Goal: Information Seeking & Learning: Find specific fact

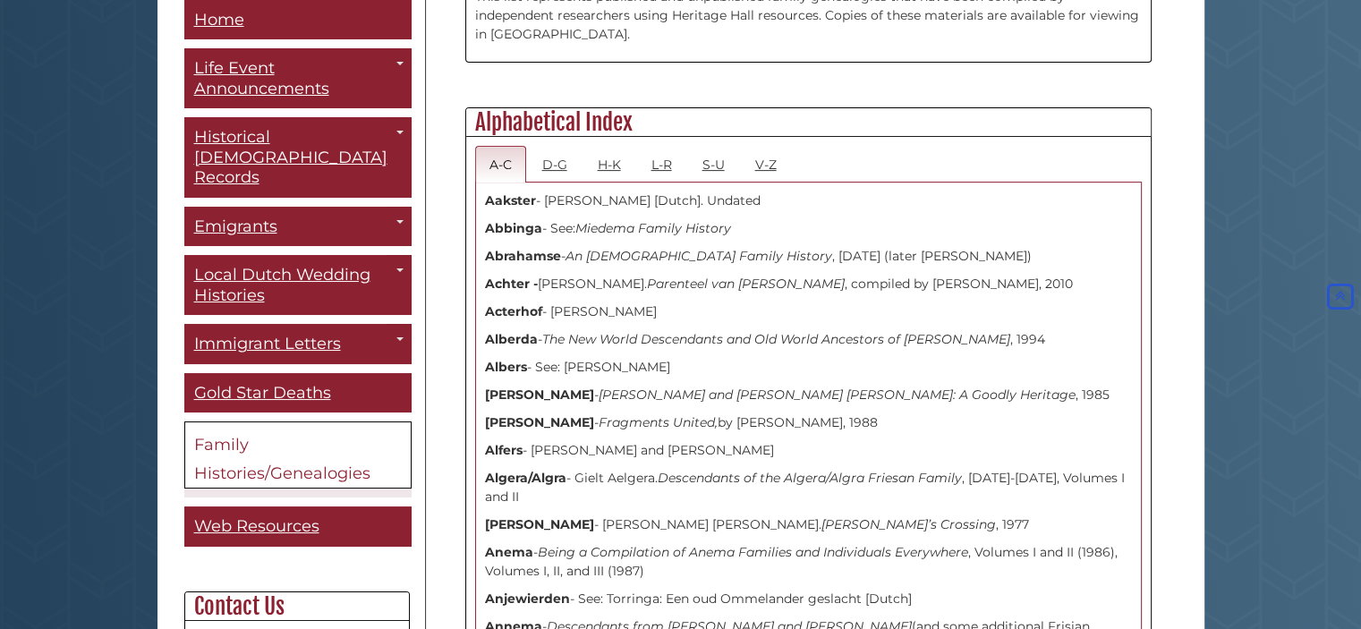
scroll to position [537, 0]
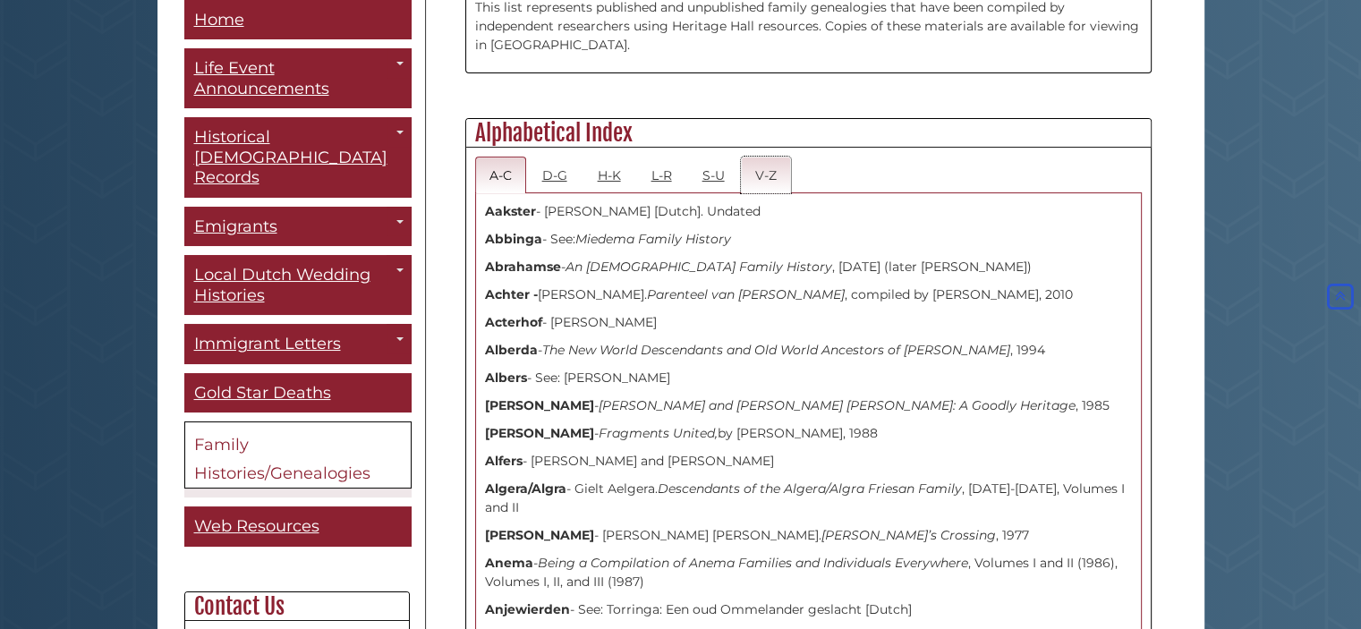
click at [769, 174] on link "V-Z" at bounding box center [766, 175] width 50 height 37
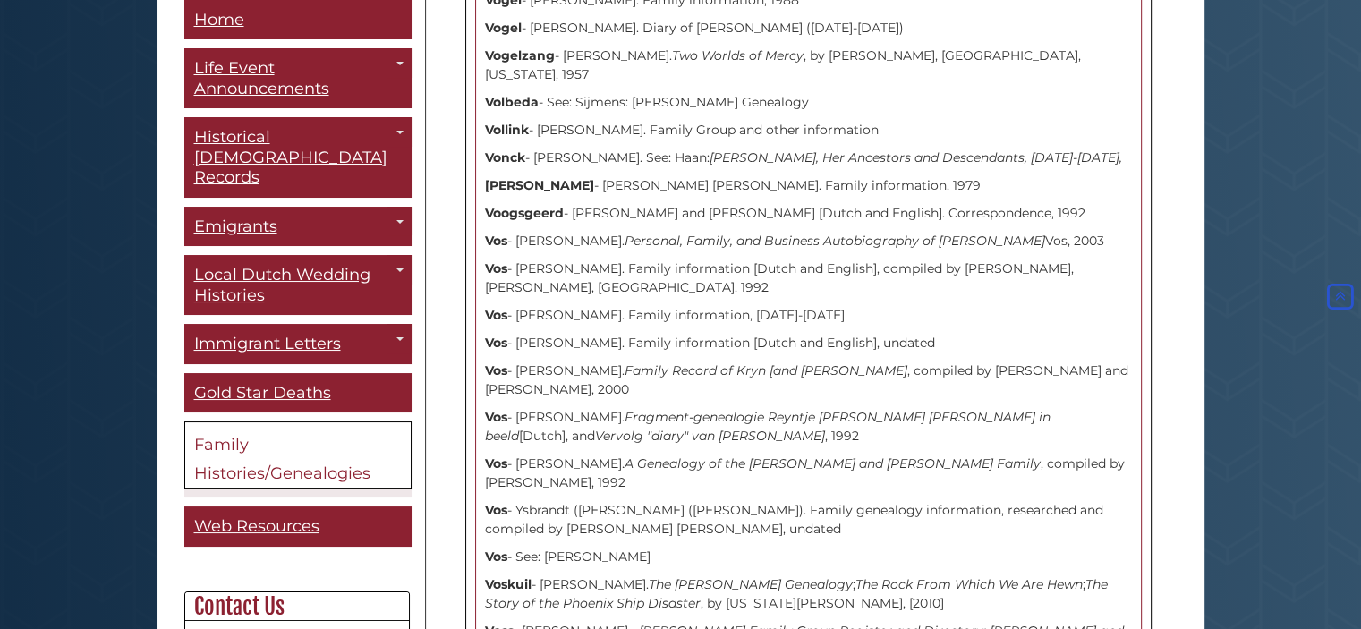
scroll to position [9216, 0]
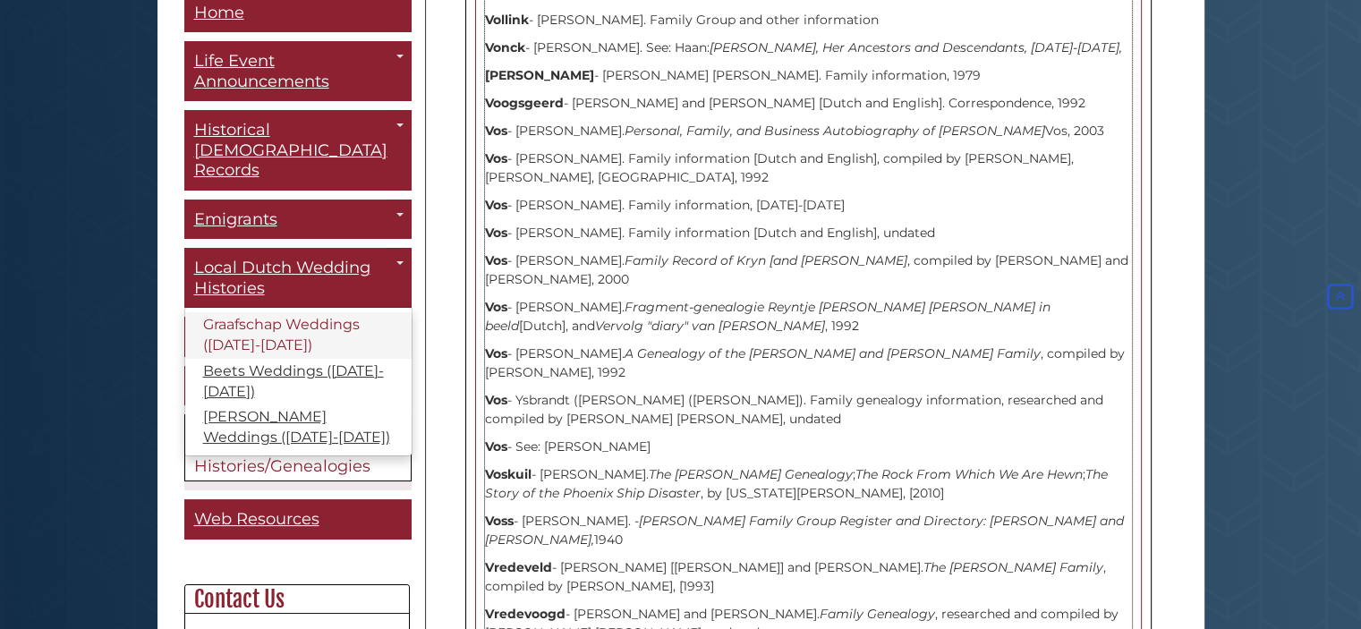
scroll to position [0, 0]
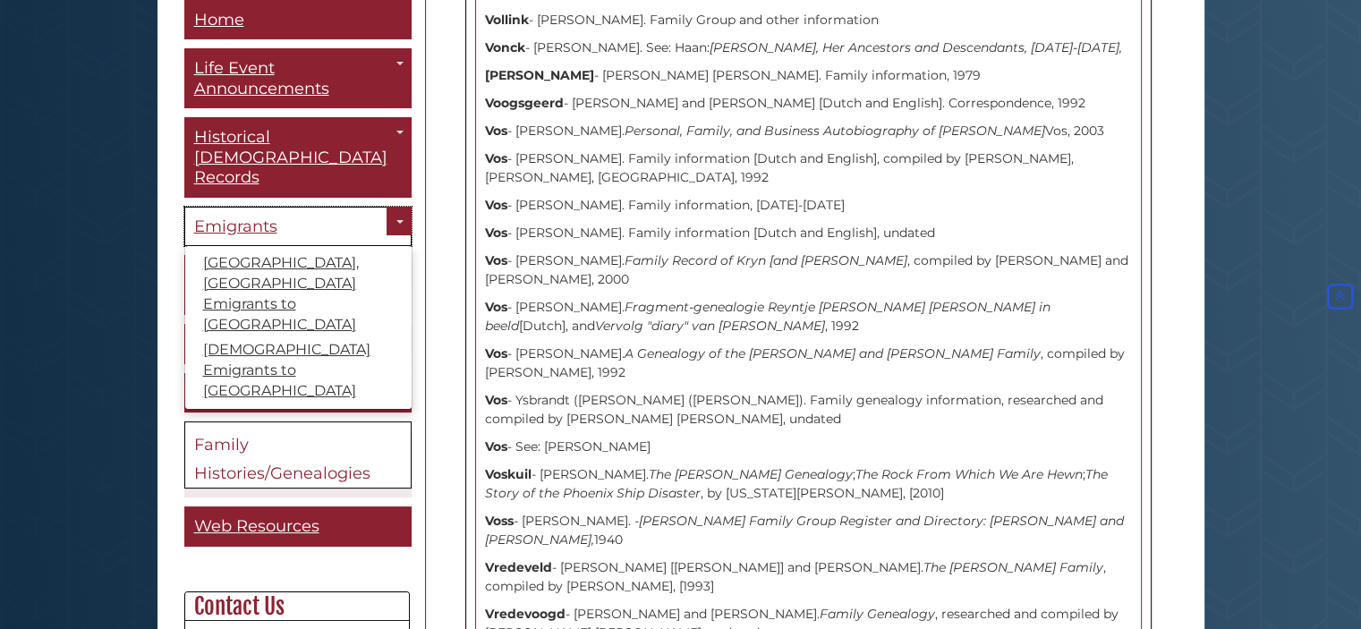
click at [267, 217] on span "Emigrants" at bounding box center [235, 227] width 83 height 20
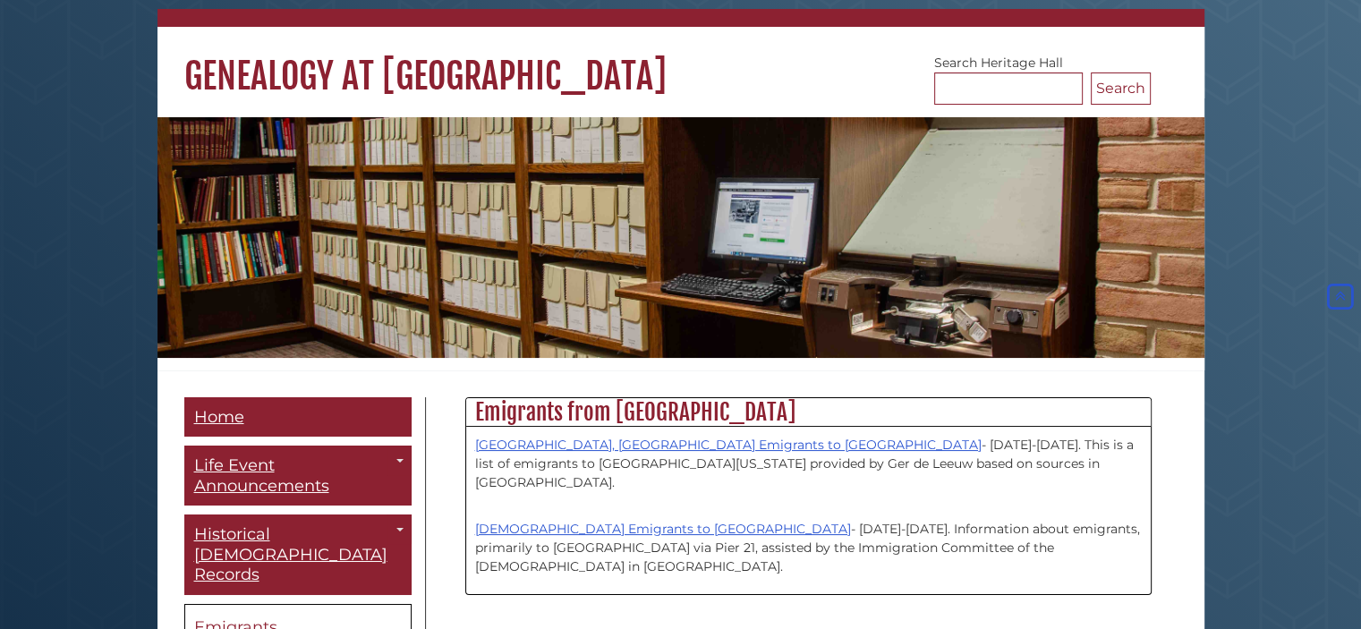
scroll to position [89, 0]
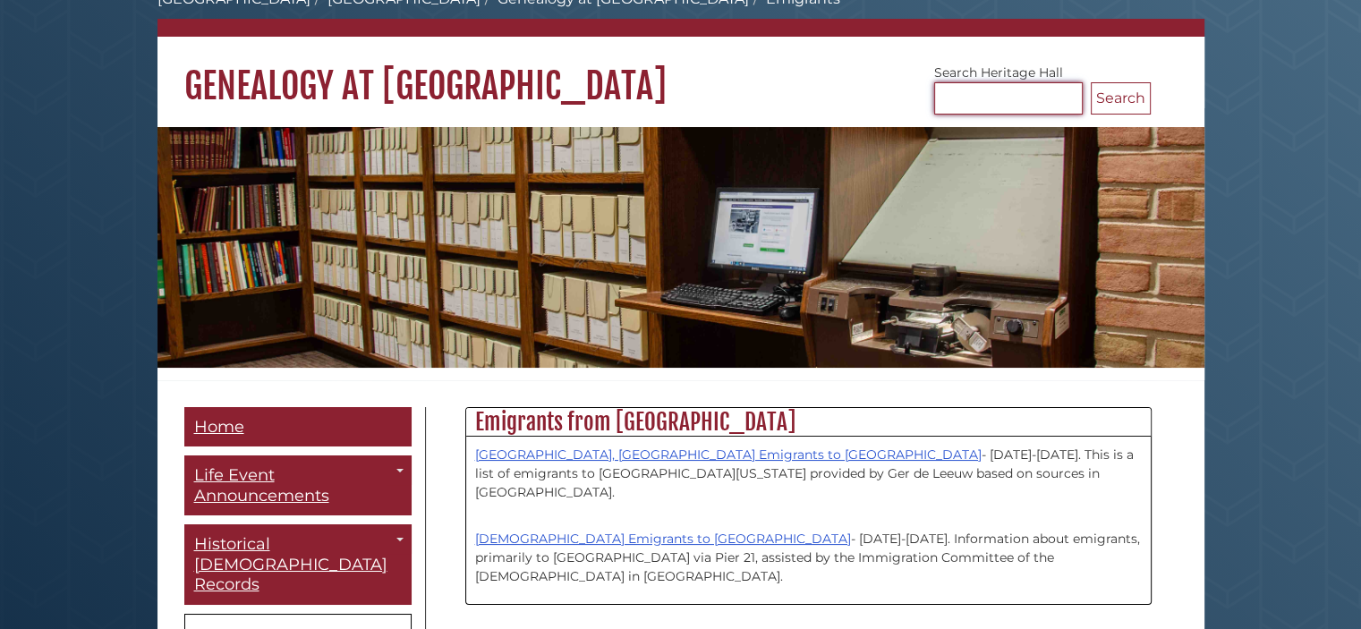
click at [973, 99] on input "Search Heritage Hall" at bounding box center [1008, 98] width 149 height 32
type input "********"
click at [1091, 82] on button "Search" at bounding box center [1121, 98] width 60 height 32
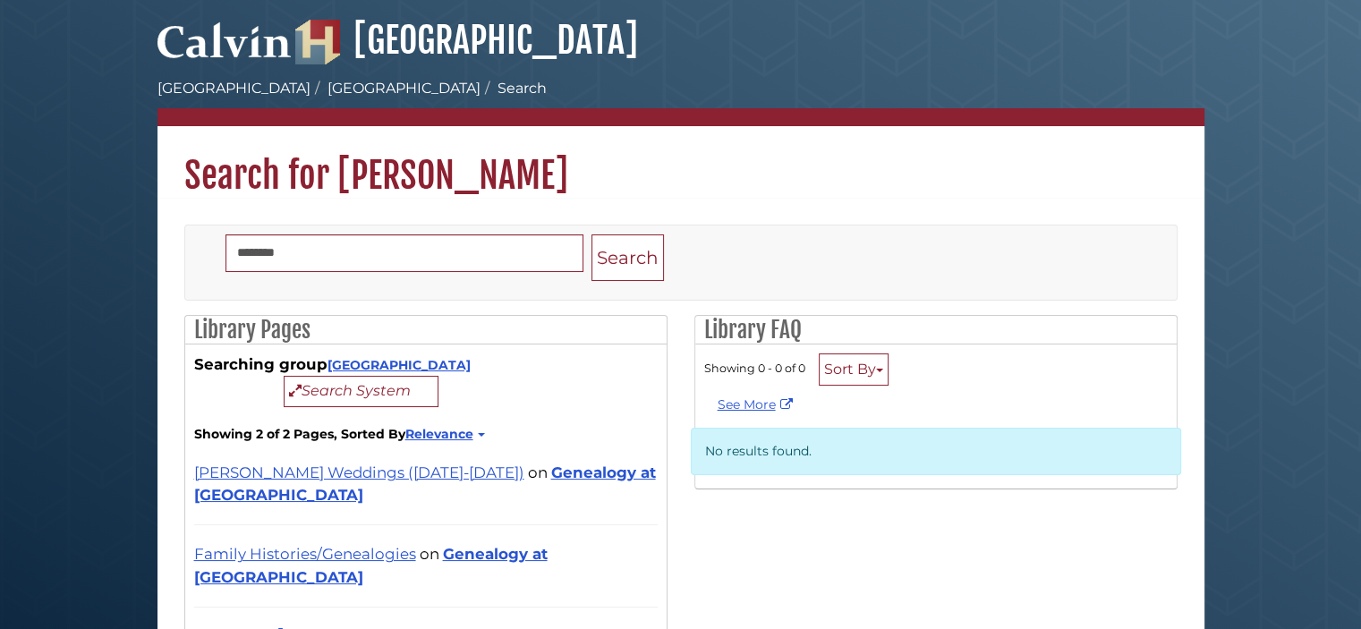
scroll to position [90, 0]
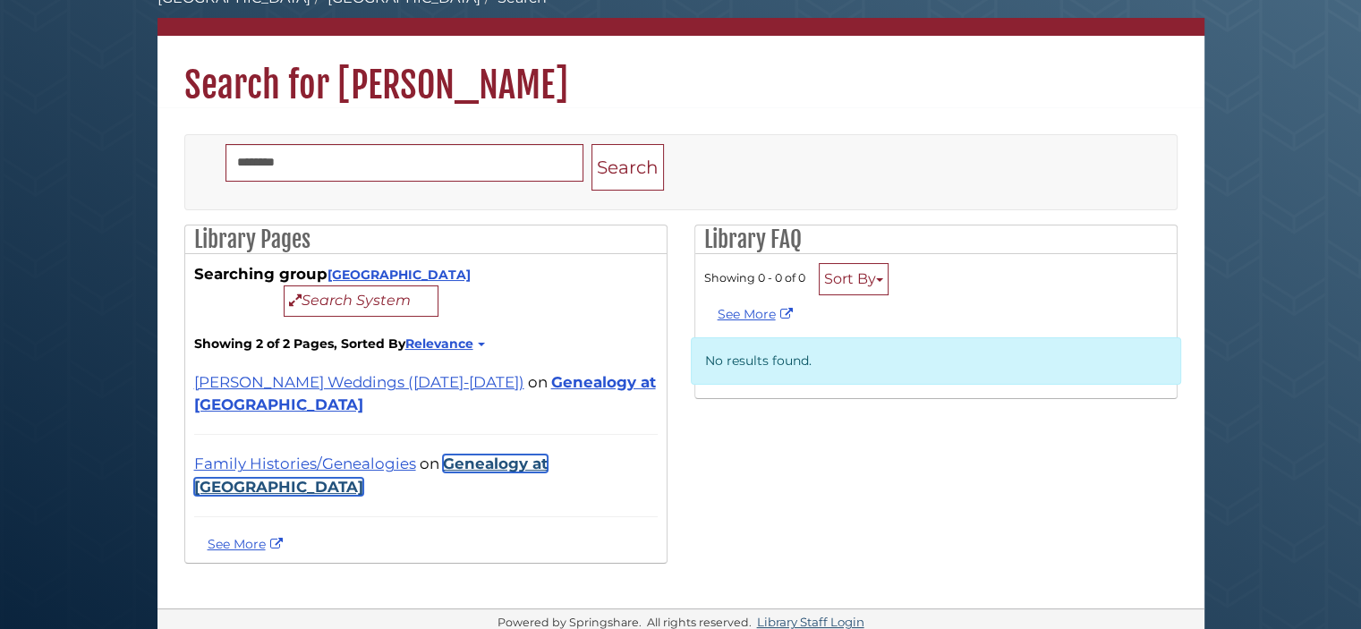
click at [497, 464] on link "Genealogy at [GEOGRAPHIC_DATA]" at bounding box center [370, 475] width 353 height 40
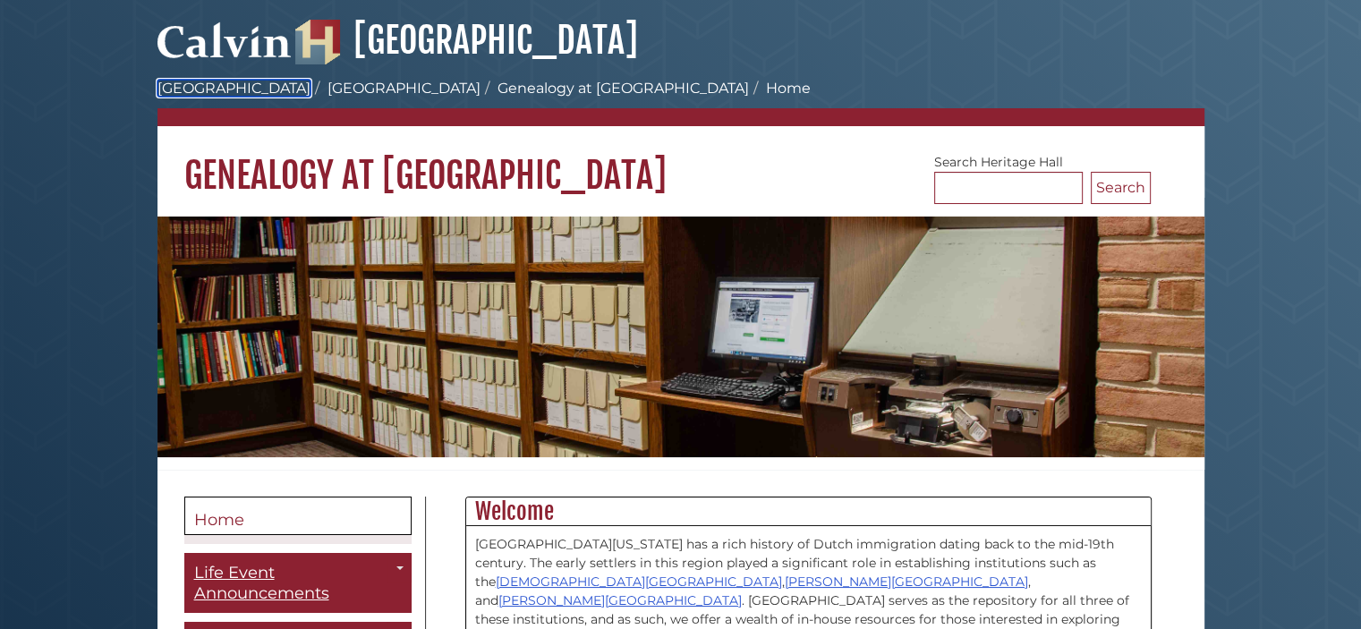
click at [225, 85] on link "[GEOGRAPHIC_DATA]" at bounding box center [233, 88] width 153 height 17
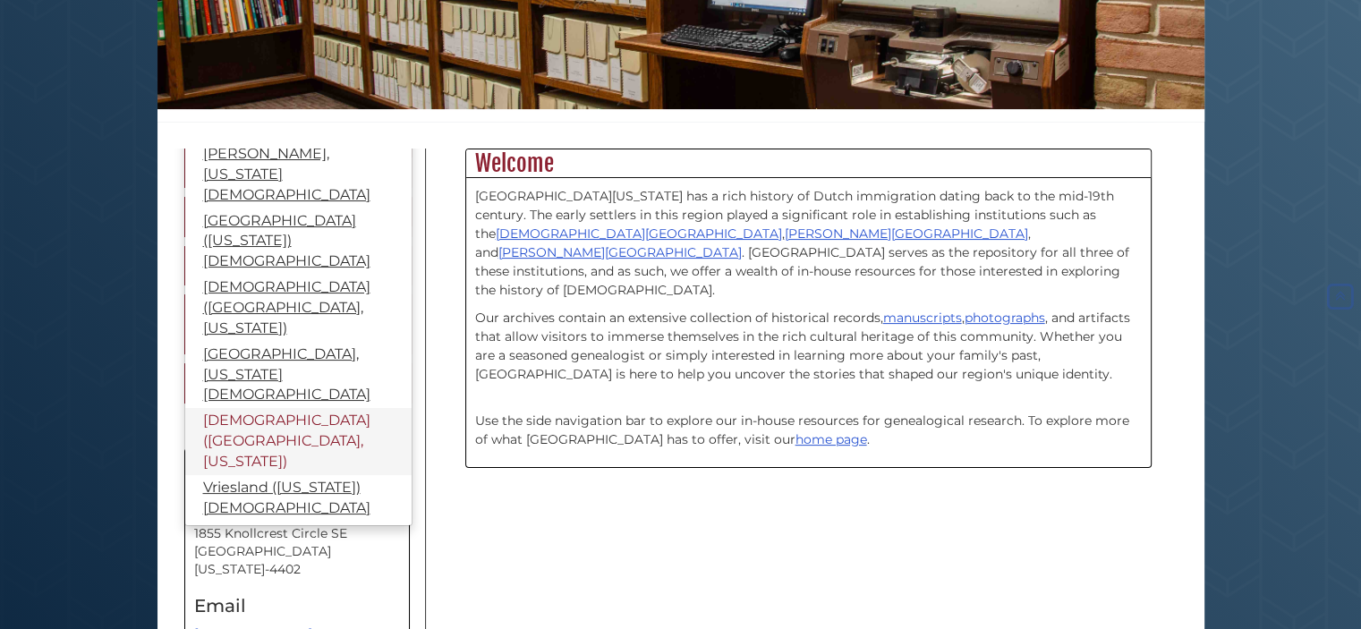
scroll to position [358, 0]
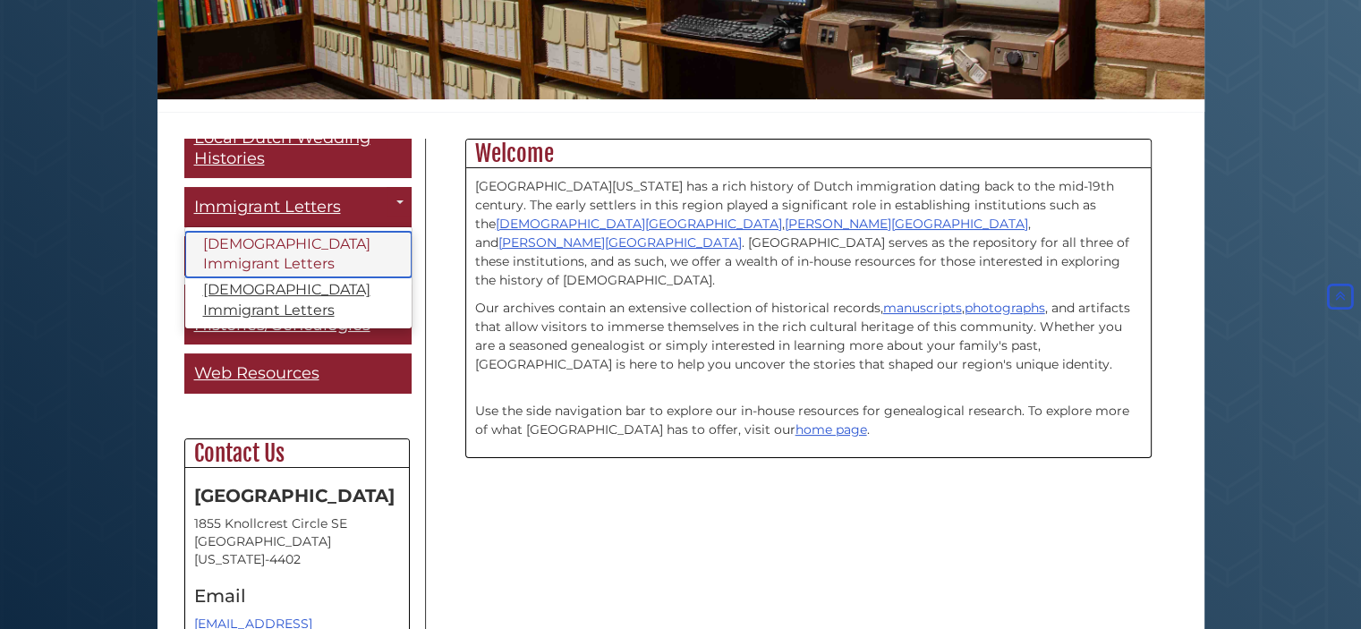
click at [292, 234] on link "[DEMOGRAPHIC_DATA] Immigrant Letters" at bounding box center [298, 255] width 226 height 47
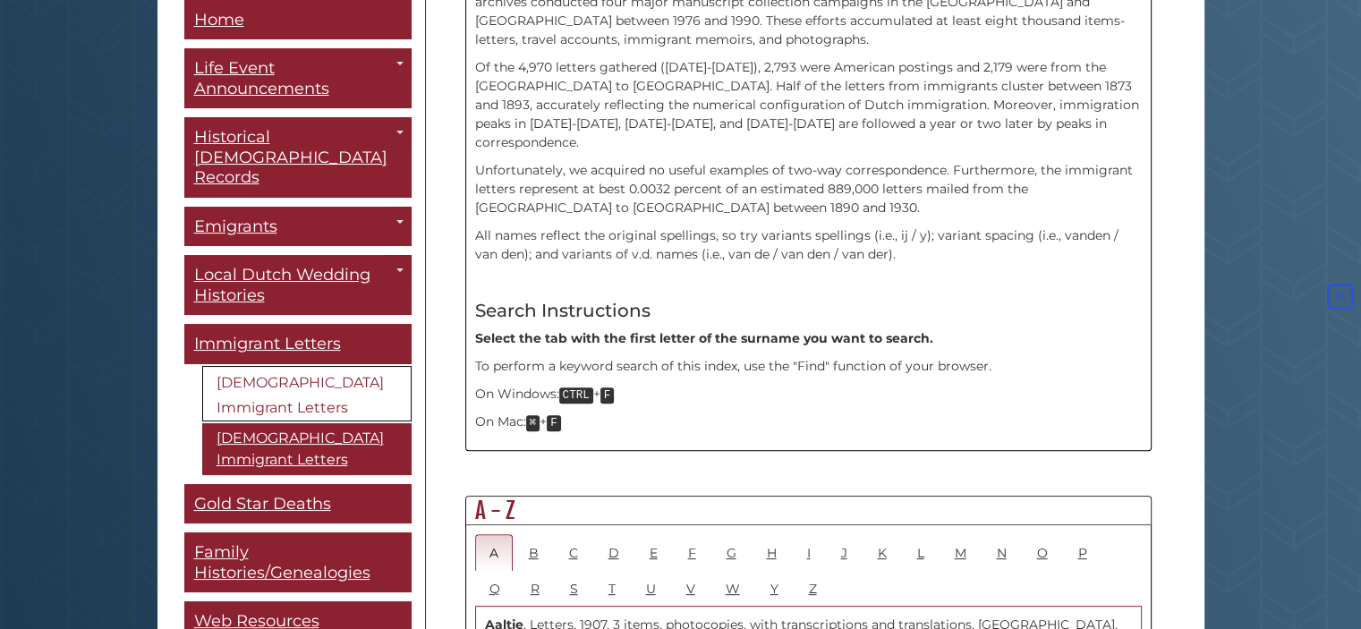
scroll to position [626, 0]
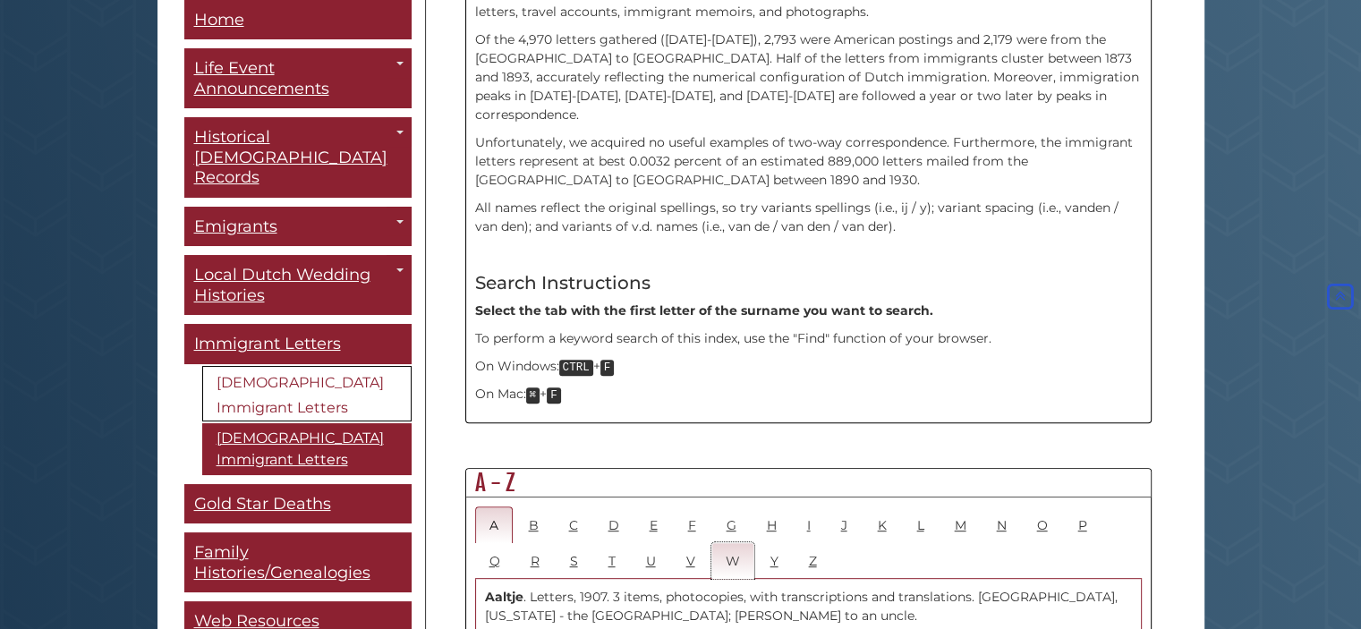
click at [711, 542] on link "W" at bounding box center [732, 560] width 43 height 37
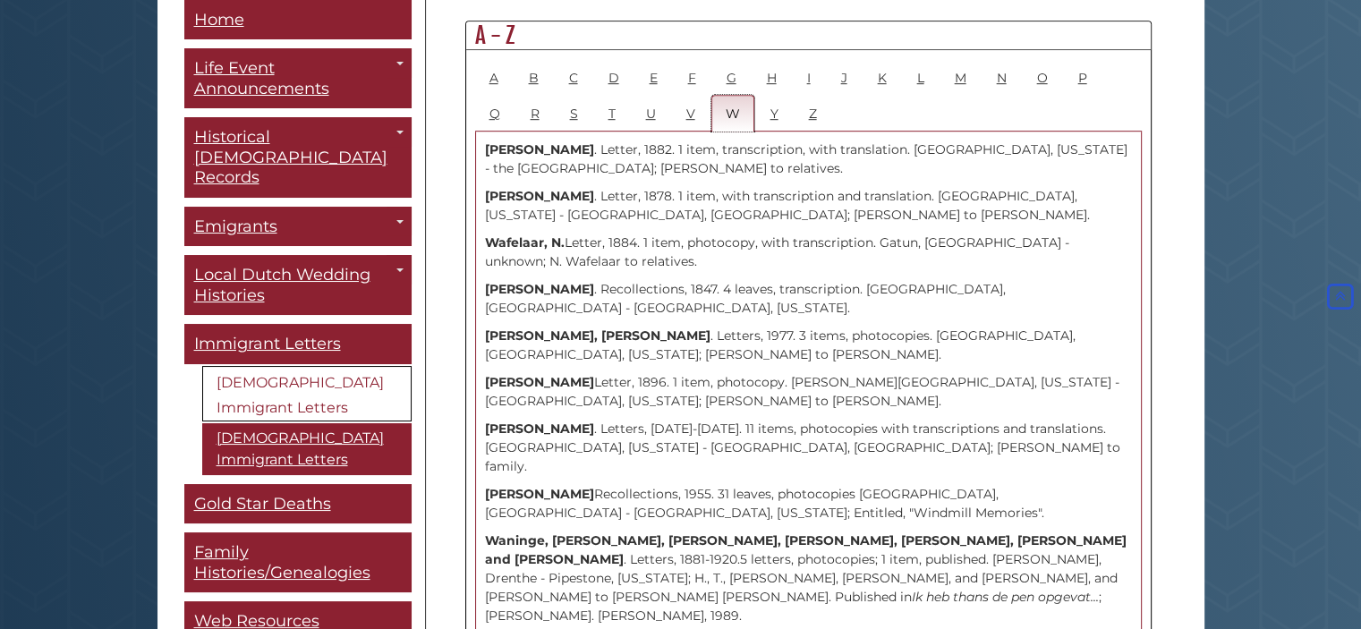
scroll to position [984, 0]
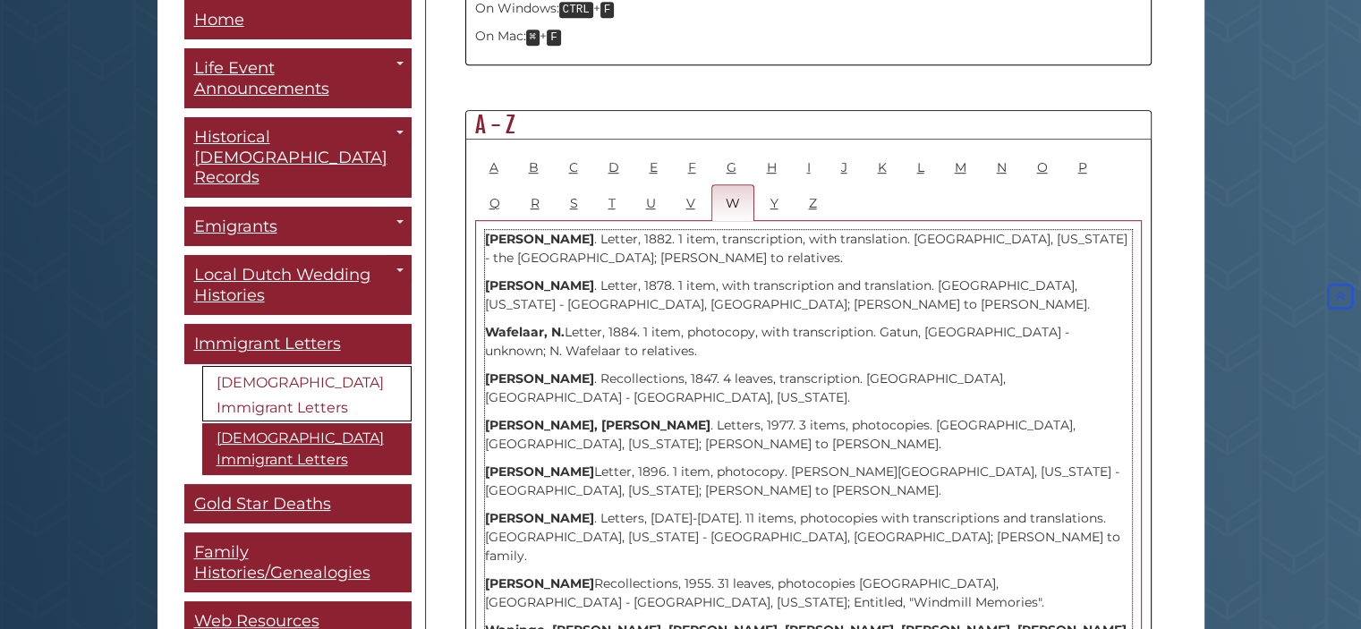
click at [749, 323] on p "Wafelaar, N. Letter, 1884. 1 item, photocopy, with transcription. Gatun, Panama…" at bounding box center [808, 342] width 647 height 38
click at [737, 323] on p "Wafelaar, N. Letter, 1884. 1 item, photocopy, with transcription. Gatun, Panama…" at bounding box center [808, 342] width 647 height 38
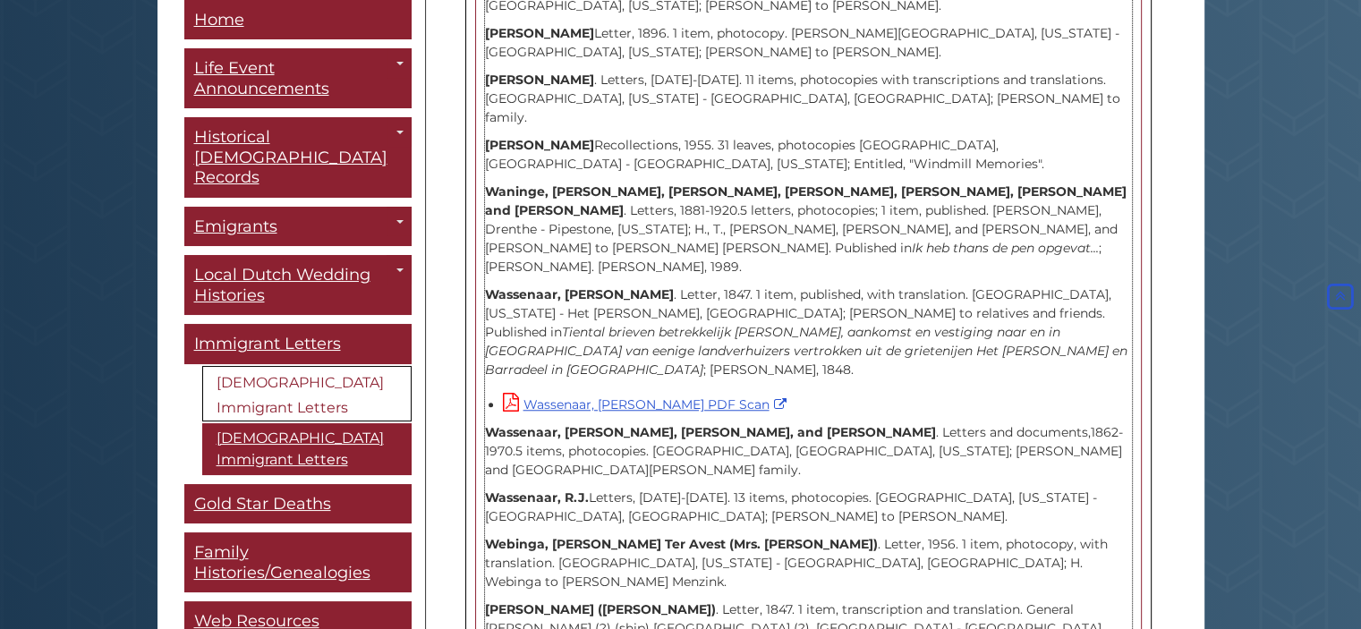
scroll to position [1432, 0]
